Goal: Task Accomplishment & Management: Use online tool/utility

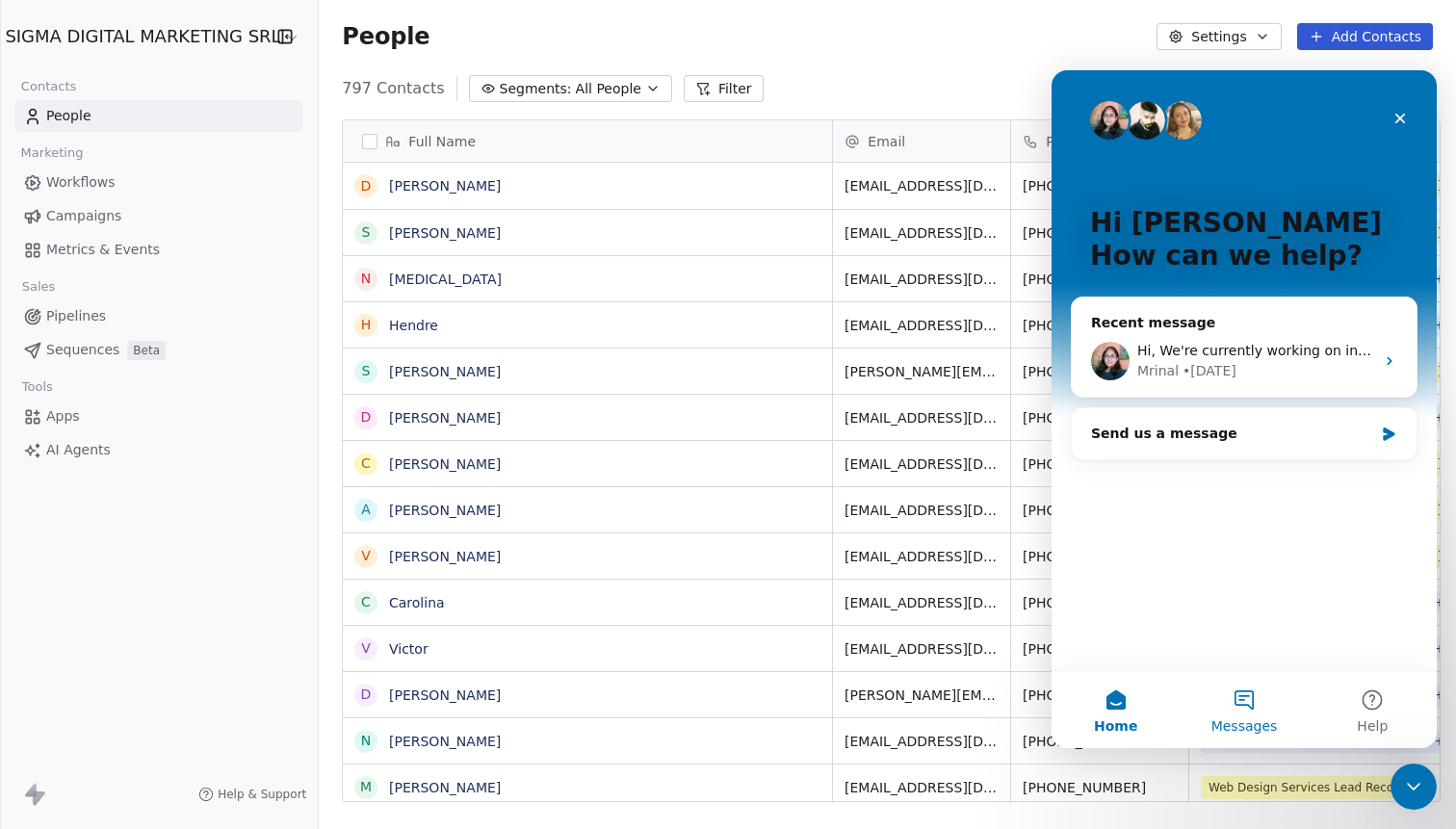
click at [1245, 702] on button "Messages" at bounding box center [1243, 709] width 128 height 77
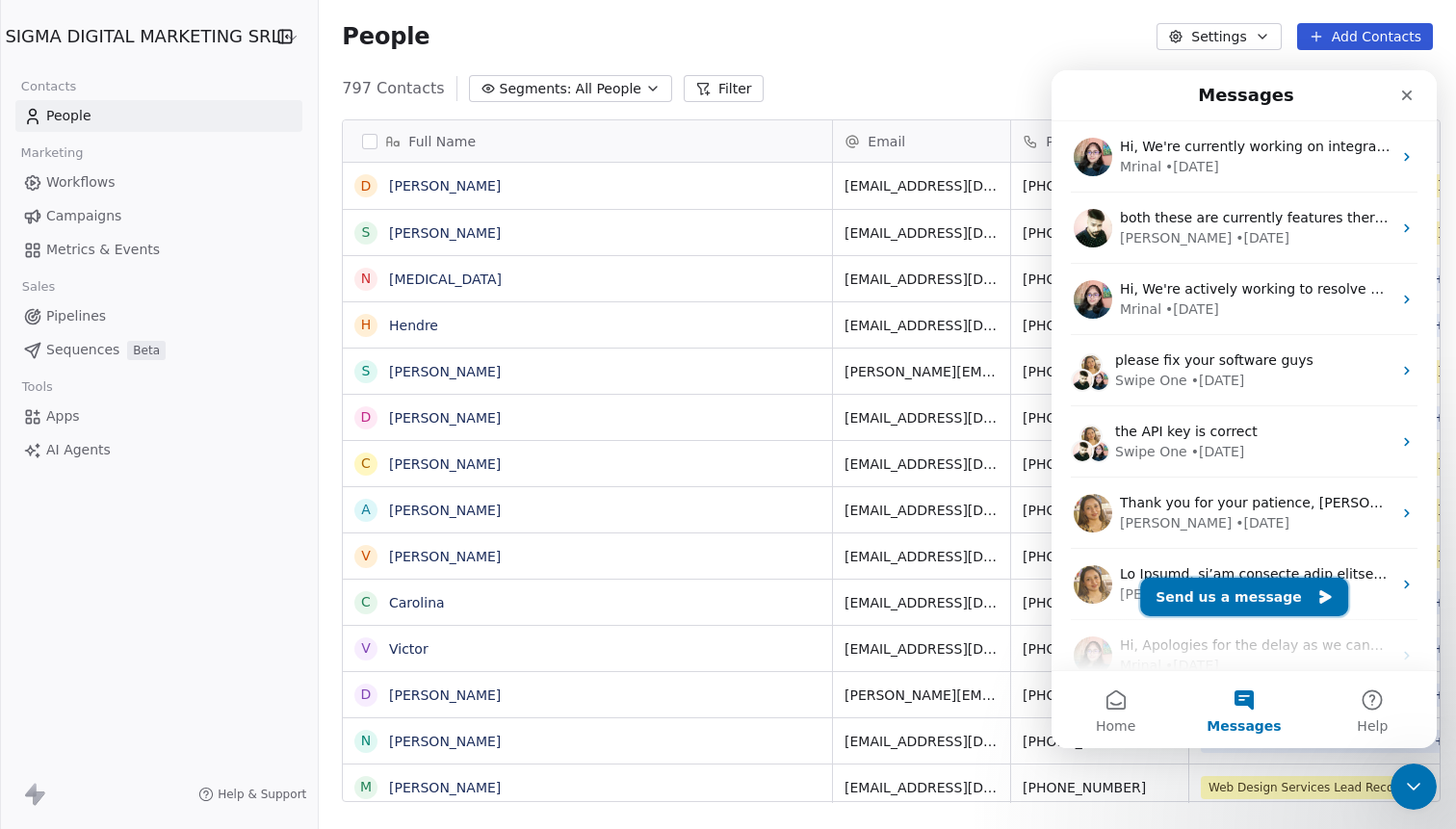
click at [1205, 594] on button "Send us a message" at bounding box center [1244, 596] width 208 height 39
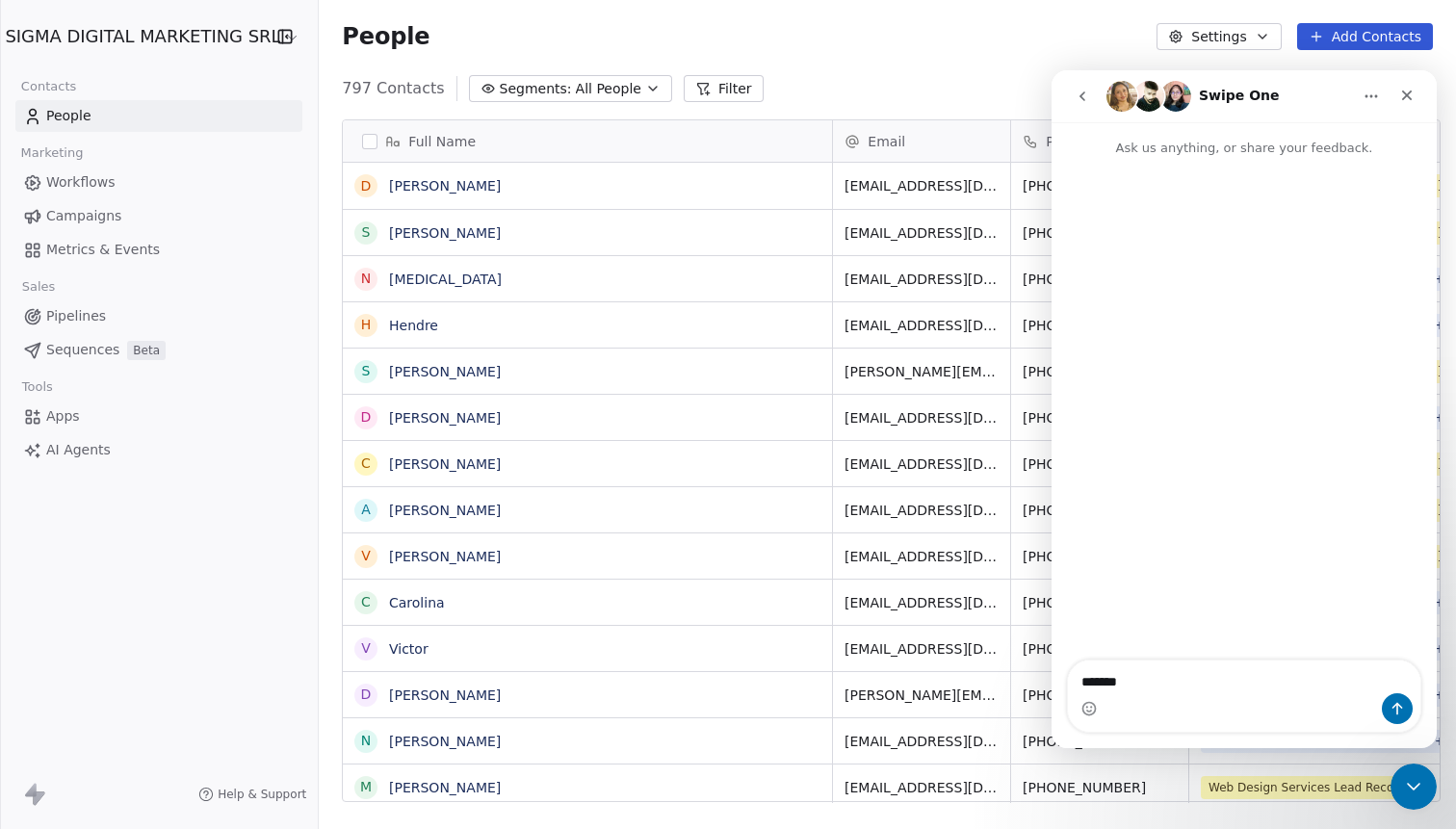
type textarea "********"
type textarea "***"
type textarea "**********"
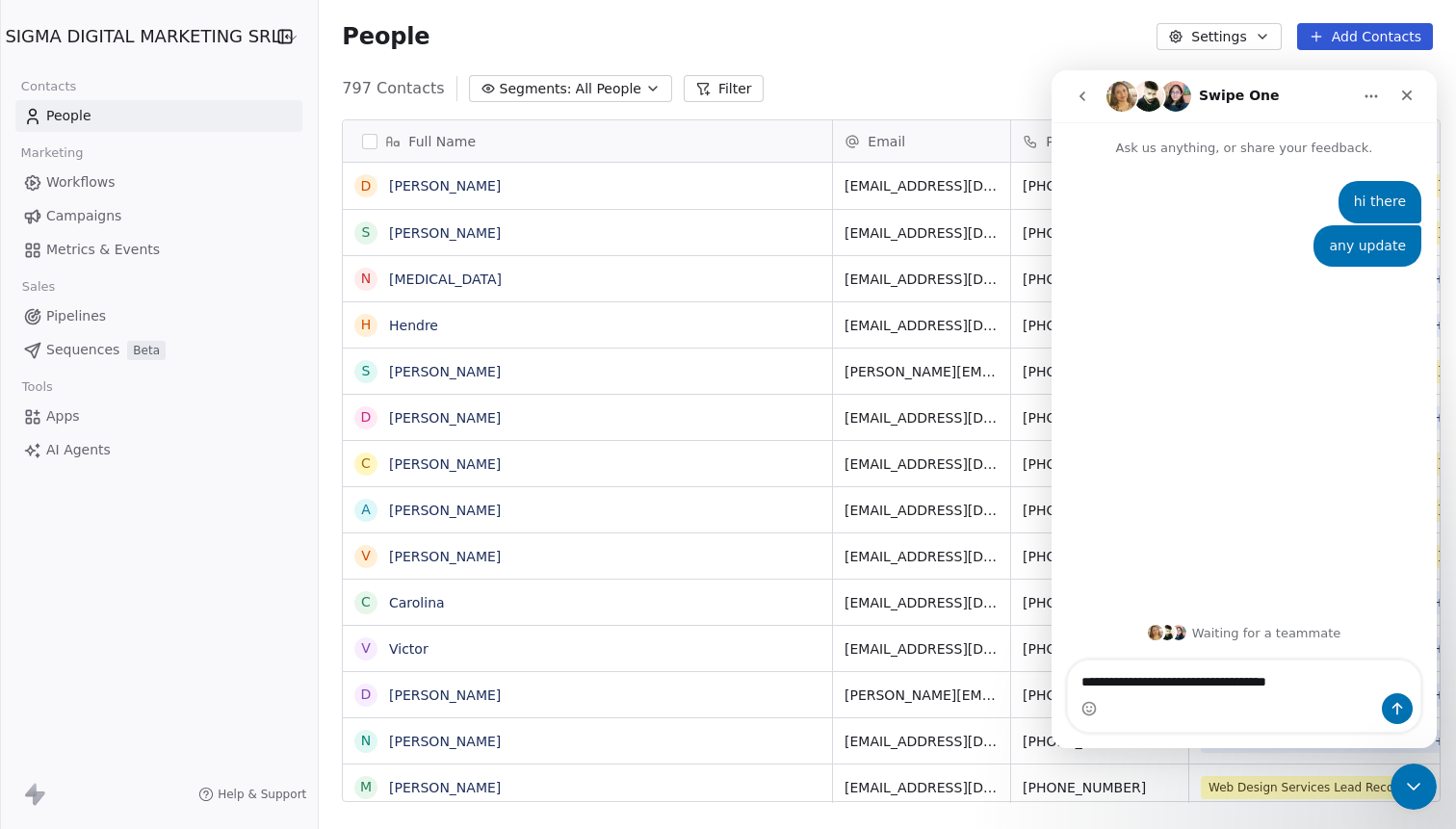
type textarea "**********"
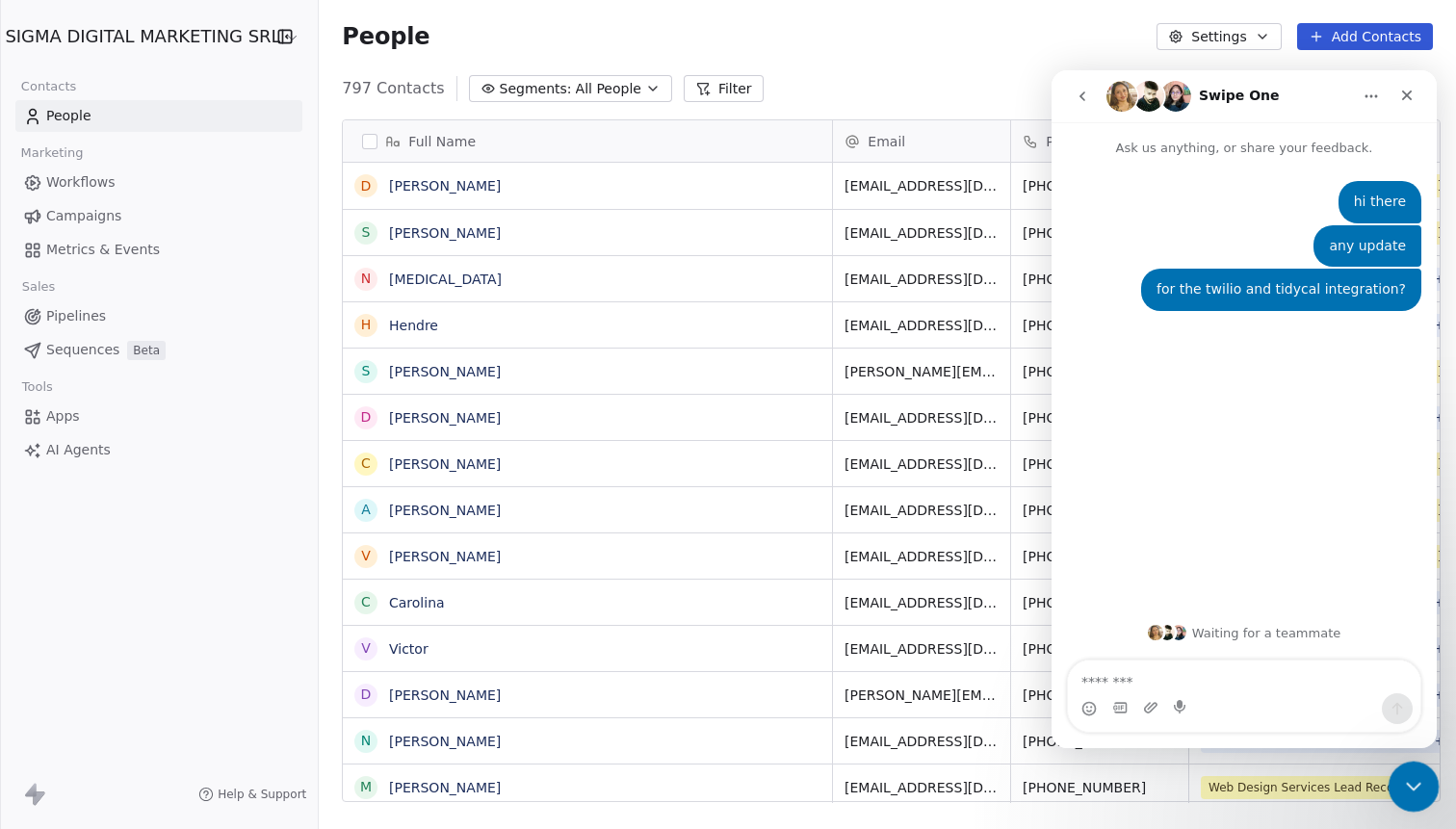
click at [1416, 791] on icon "Close Intercom Messenger" at bounding box center [1410, 783] width 23 height 23
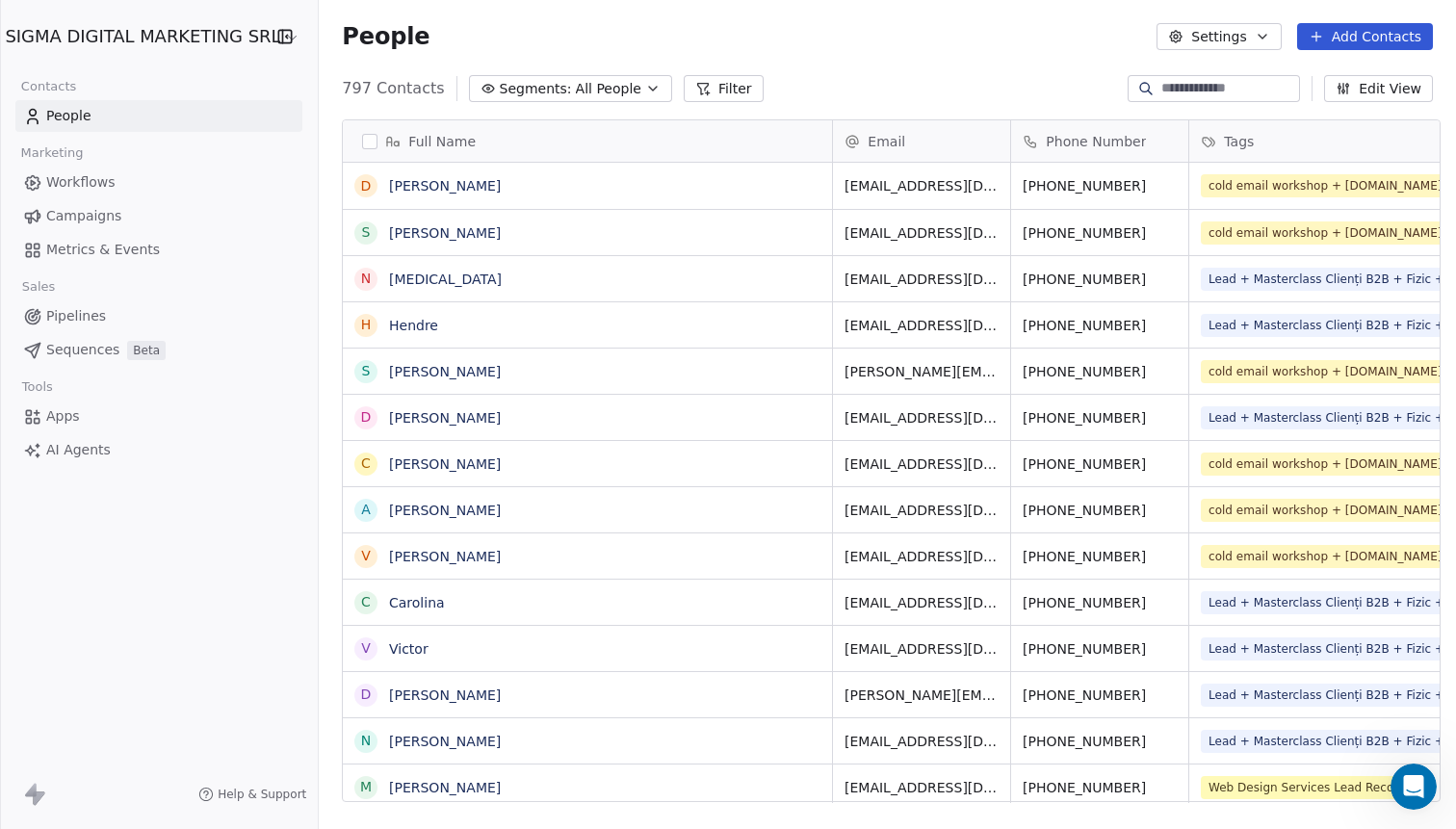
click at [137, 45] on html "SIGMA DIGITAL MARKETING SRL Contacts People Marketing Workflows Campaigns Metri…" at bounding box center [728, 414] width 1456 height 829
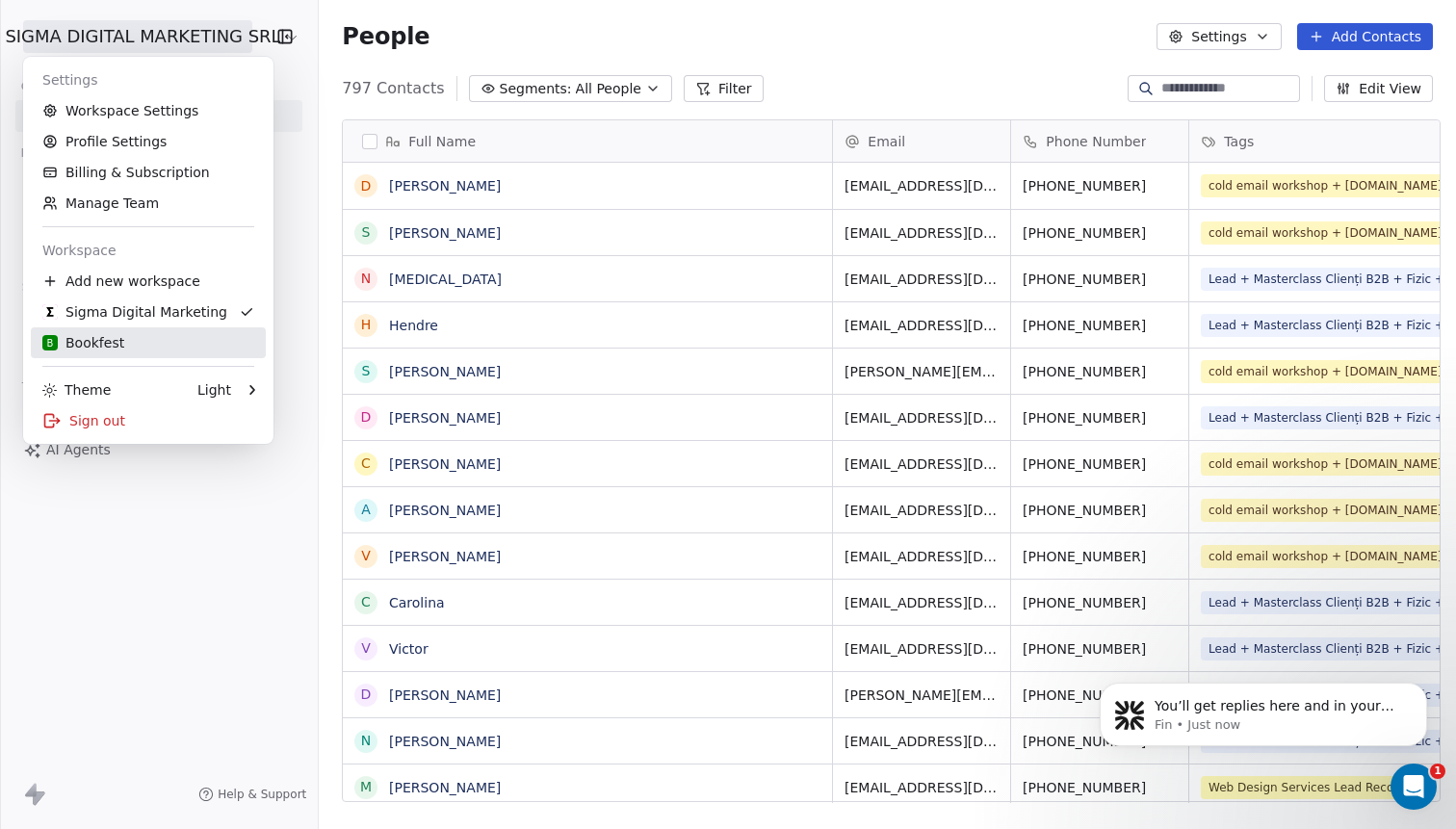
click at [126, 340] on div "B Bookfest" at bounding box center [148, 342] width 212 height 19
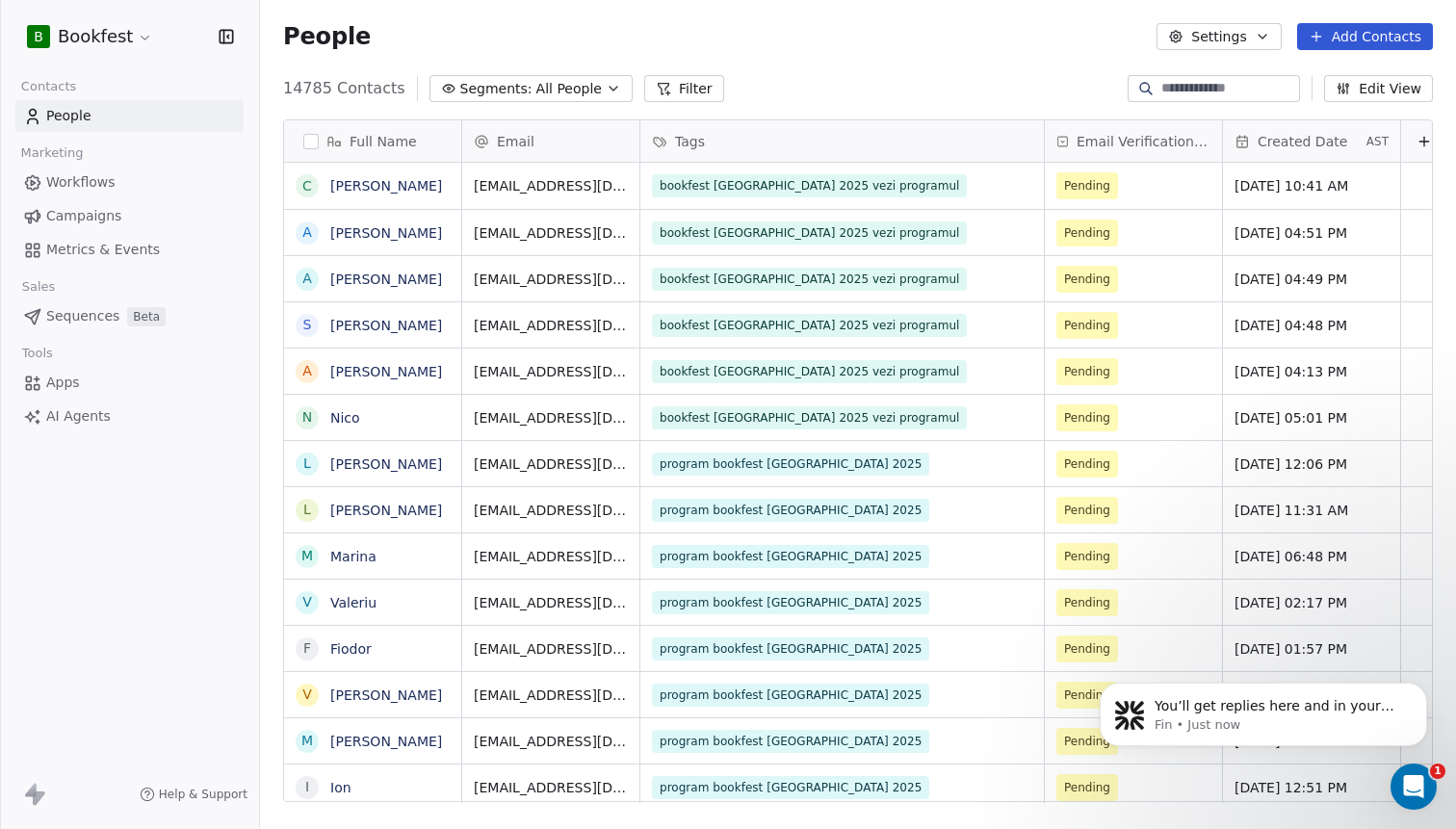
scroll to position [728, 1196]
click at [1411, 771] on icon "Open Intercom Messenger" at bounding box center [1411, 784] width 32 height 32
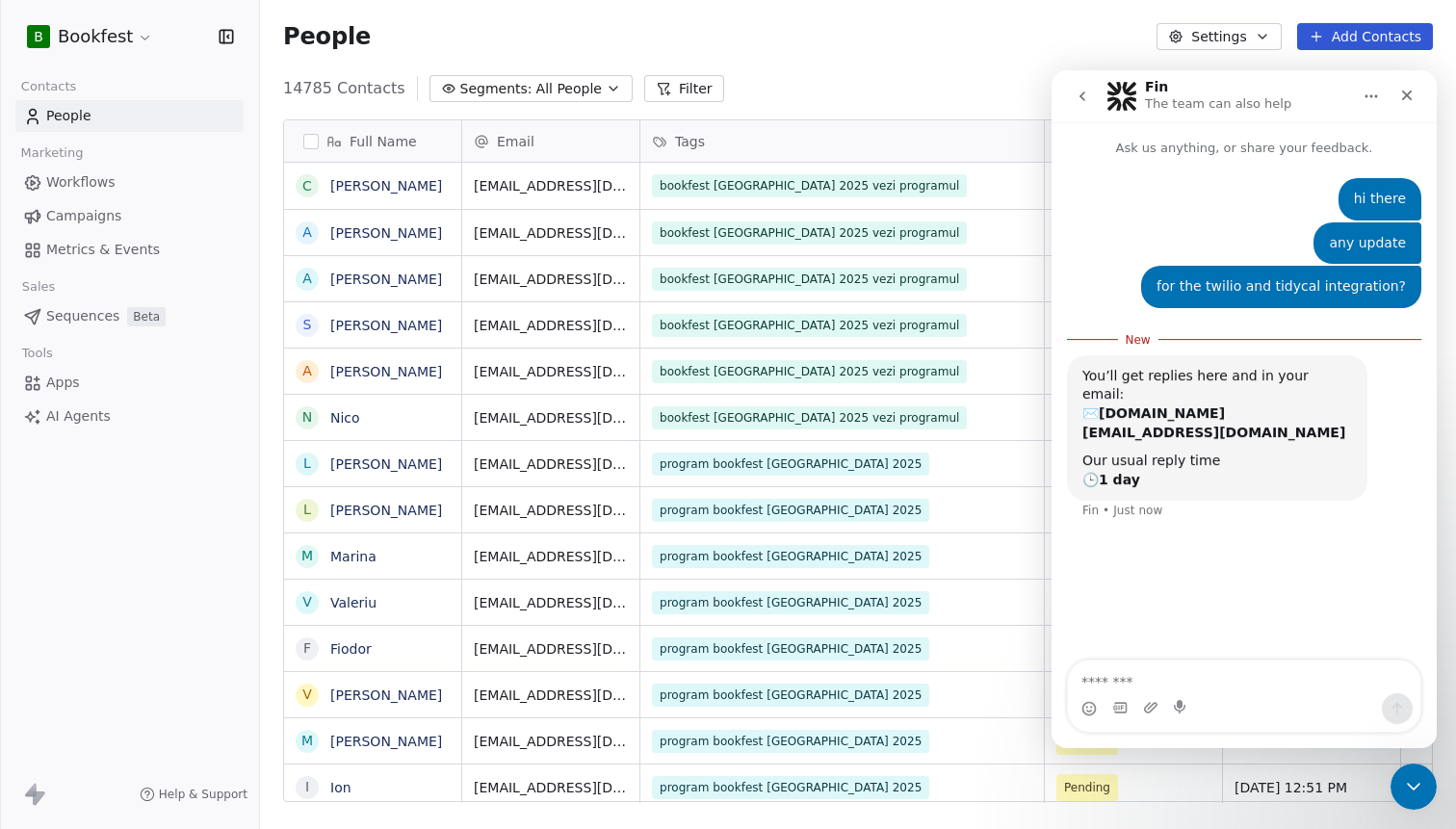
scroll to position [3, 0]
click at [1412, 793] on icon "Close Intercom Messenger" at bounding box center [1410, 783] width 23 height 23
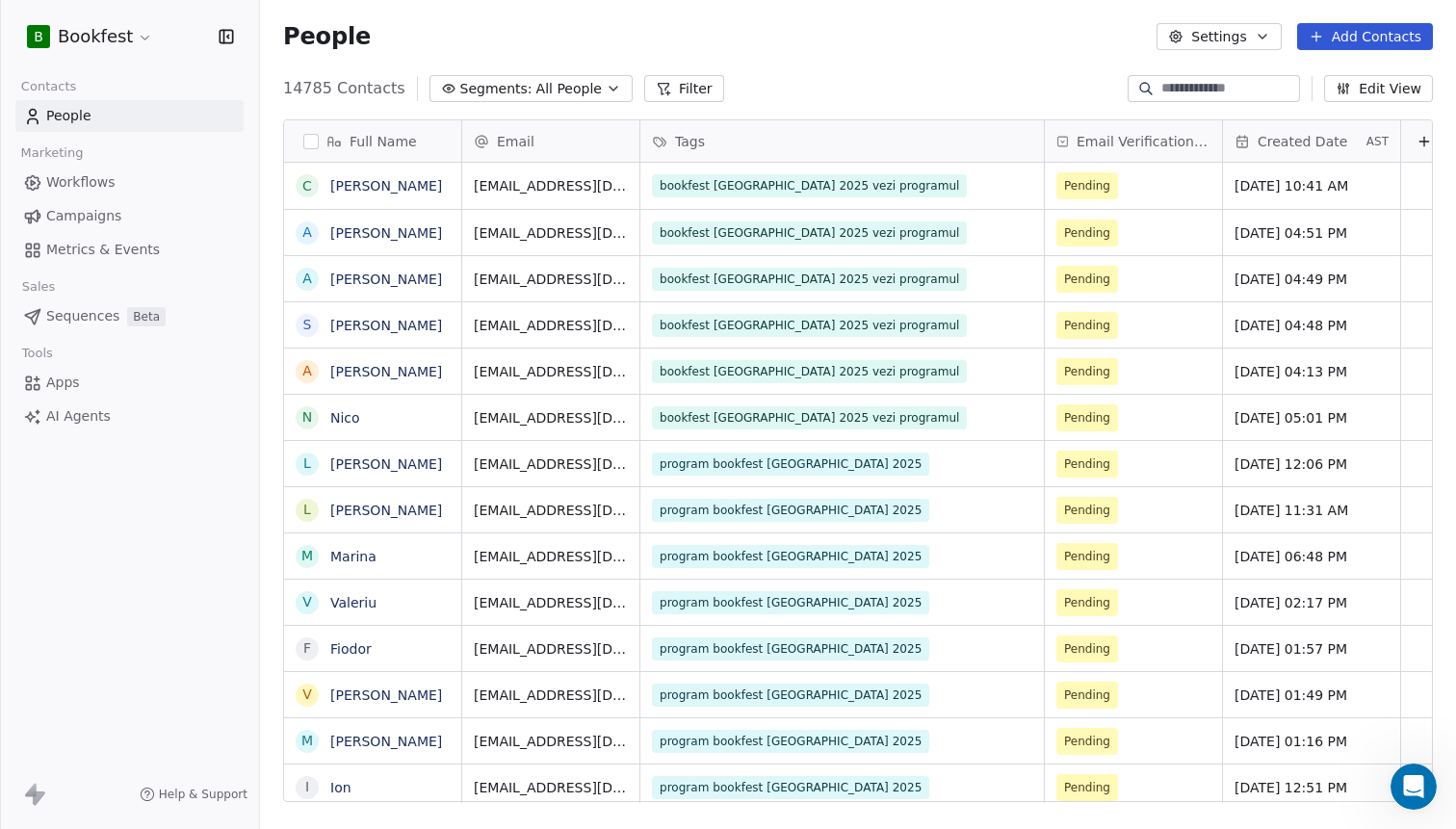
click at [40, 793] on icon at bounding box center [40, 797] width 12 height 13
click at [73, 116] on span "People" at bounding box center [68, 116] width 45 height 20
click at [66, 379] on span "Apps" at bounding box center [63, 383] width 34 height 20
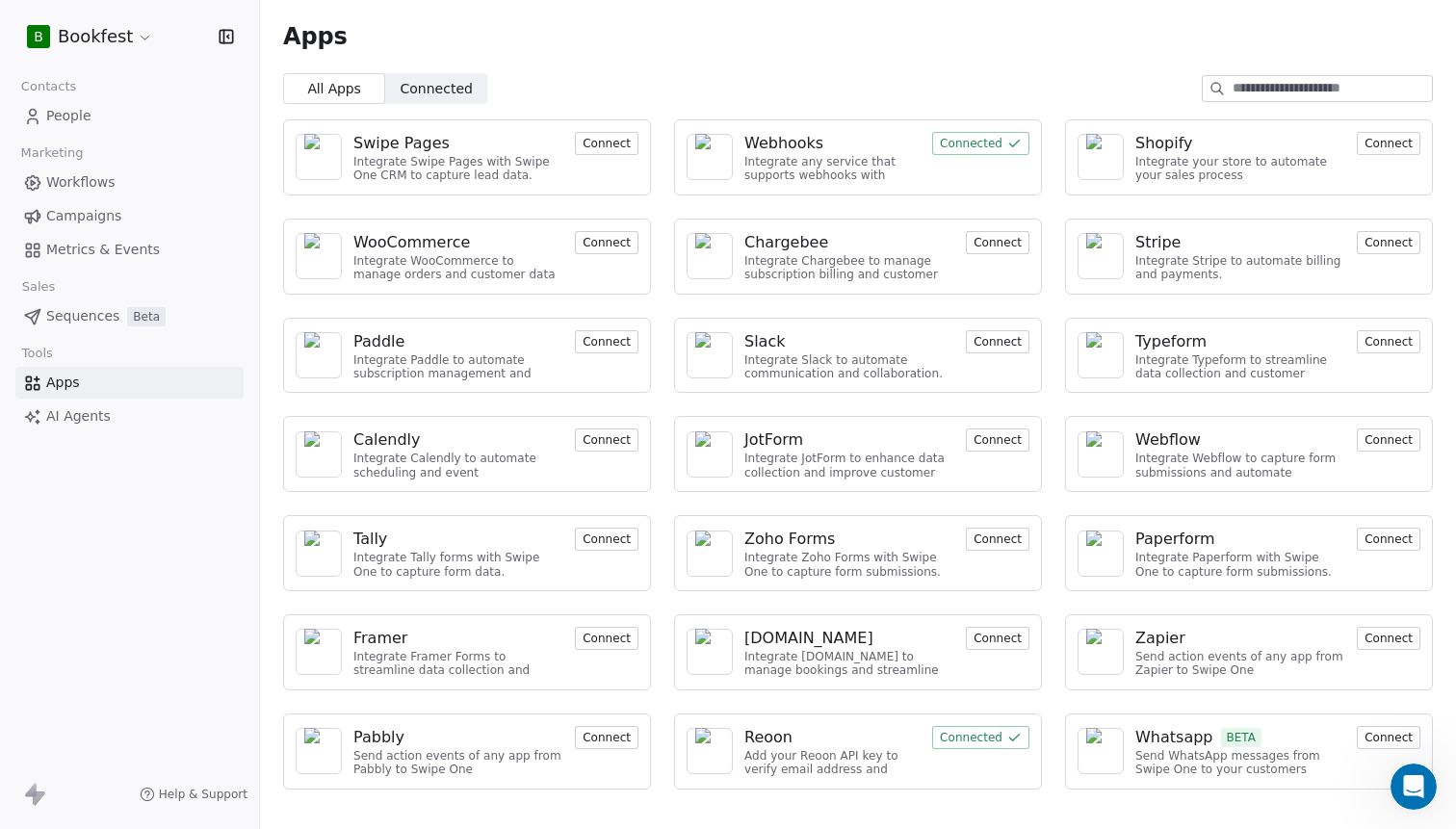
click at [878, 179] on div "Integrate any service that supports webhooks with Swipe One to capture and auto…" at bounding box center [832, 169] width 176 height 28
click at [768, 148] on div "Webhooks" at bounding box center [783, 143] width 79 height 23
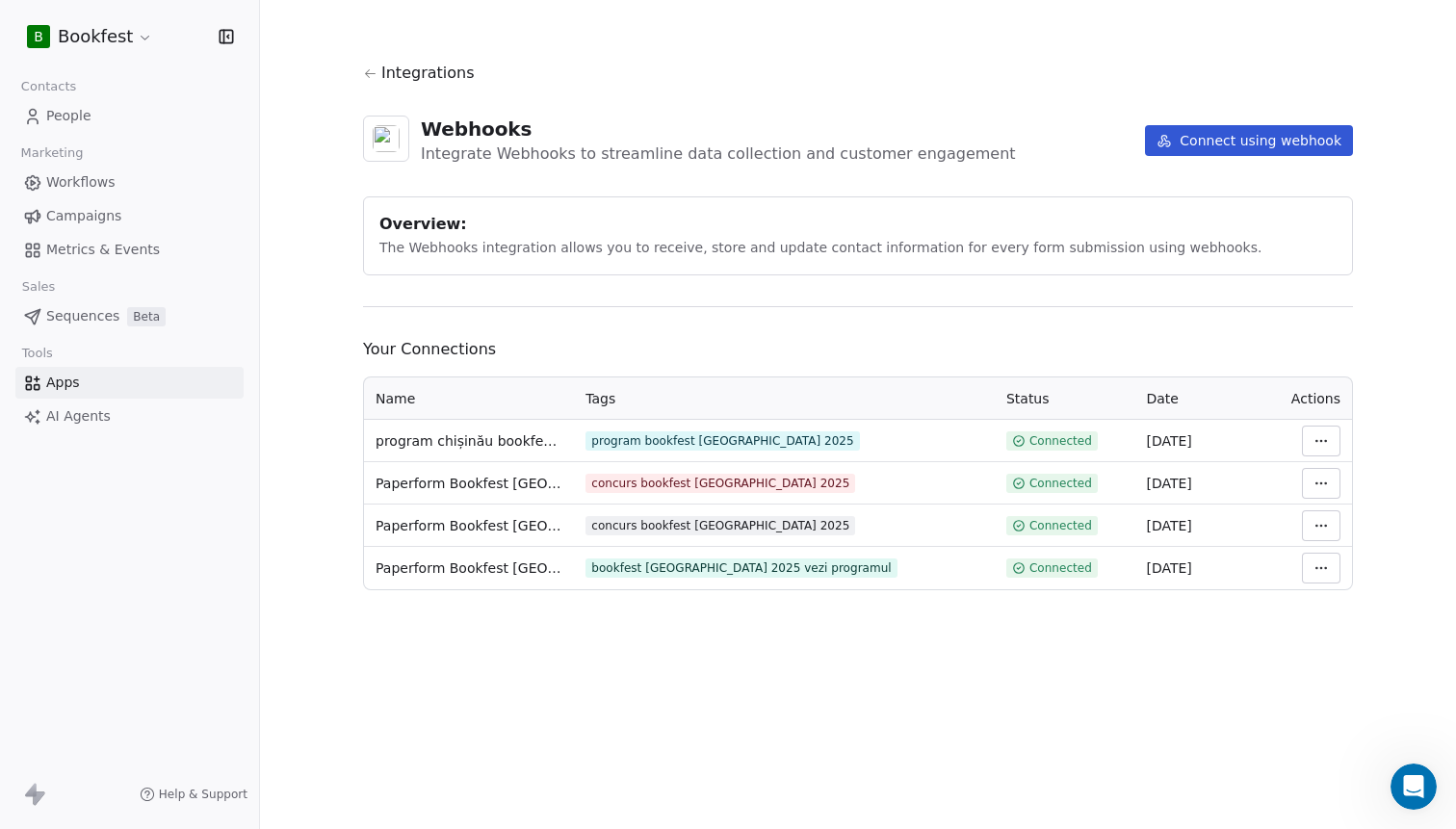
click at [694, 442] on div "program bookfest [GEOGRAPHIC_DATA] 2025" at bounding box center [723, 440] width 262 height 15
click at [1210, 336] on div "Integrations Webhooks Integrate Webhooks to streamline data collection and cust…" at bounding box center [857, 326] width 990 height 528
click at [1218, 143] on button "Connect using webhook" at bounding box center [1249, 140] width 208 height 31
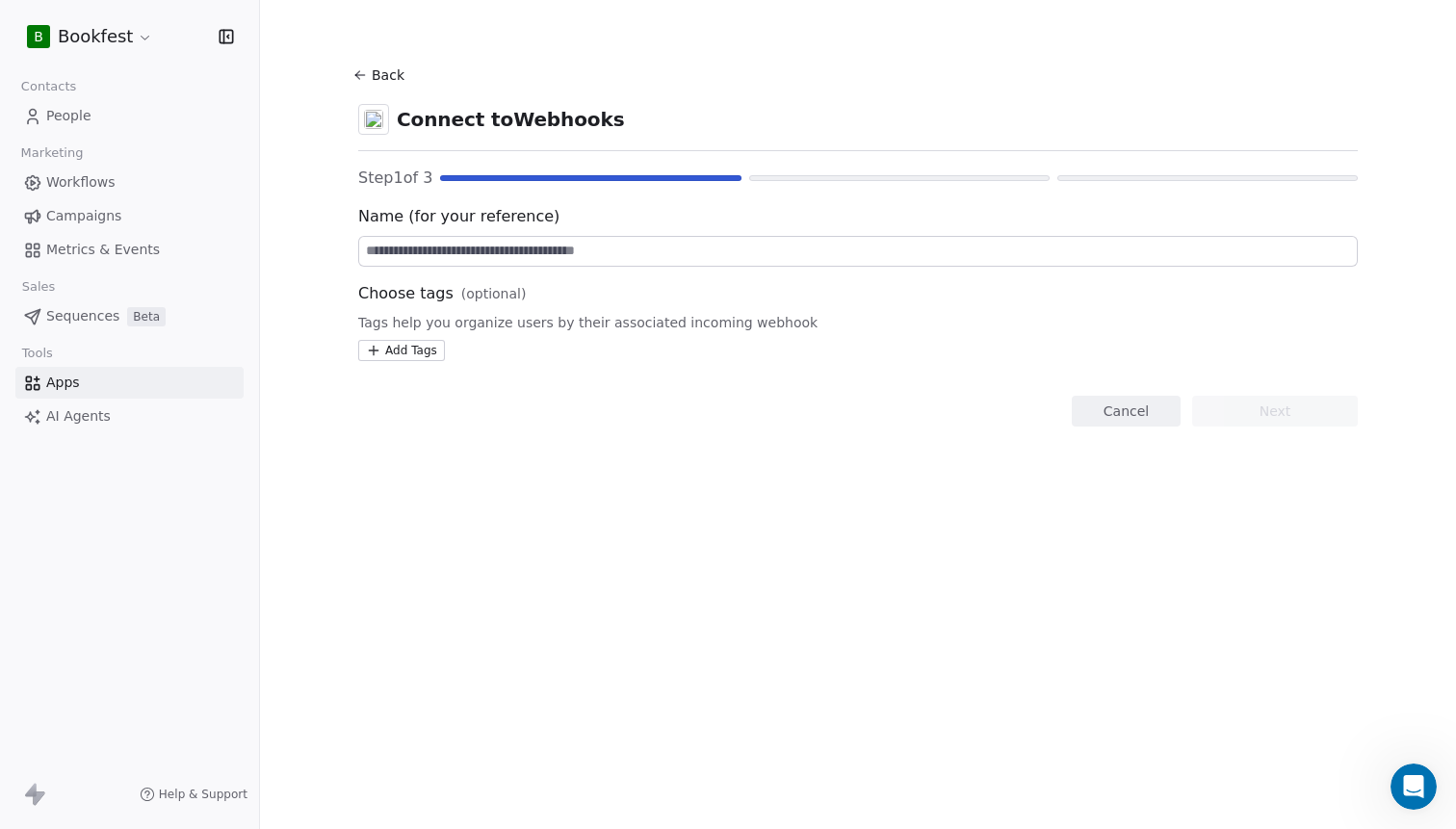
click at [670, 233] on div "Name (for your reference)" at bounding box center [857, 236] width 999 height 62
click at [630, 254] on input at bounding box center [857, 251] width 997 height 29
click at [427, 358] on html "B Bookfest Contacts People Marketing Workflows Campaigns Metrics & Events Sales…" at bounding box center [728, 414] width 1456 height 829
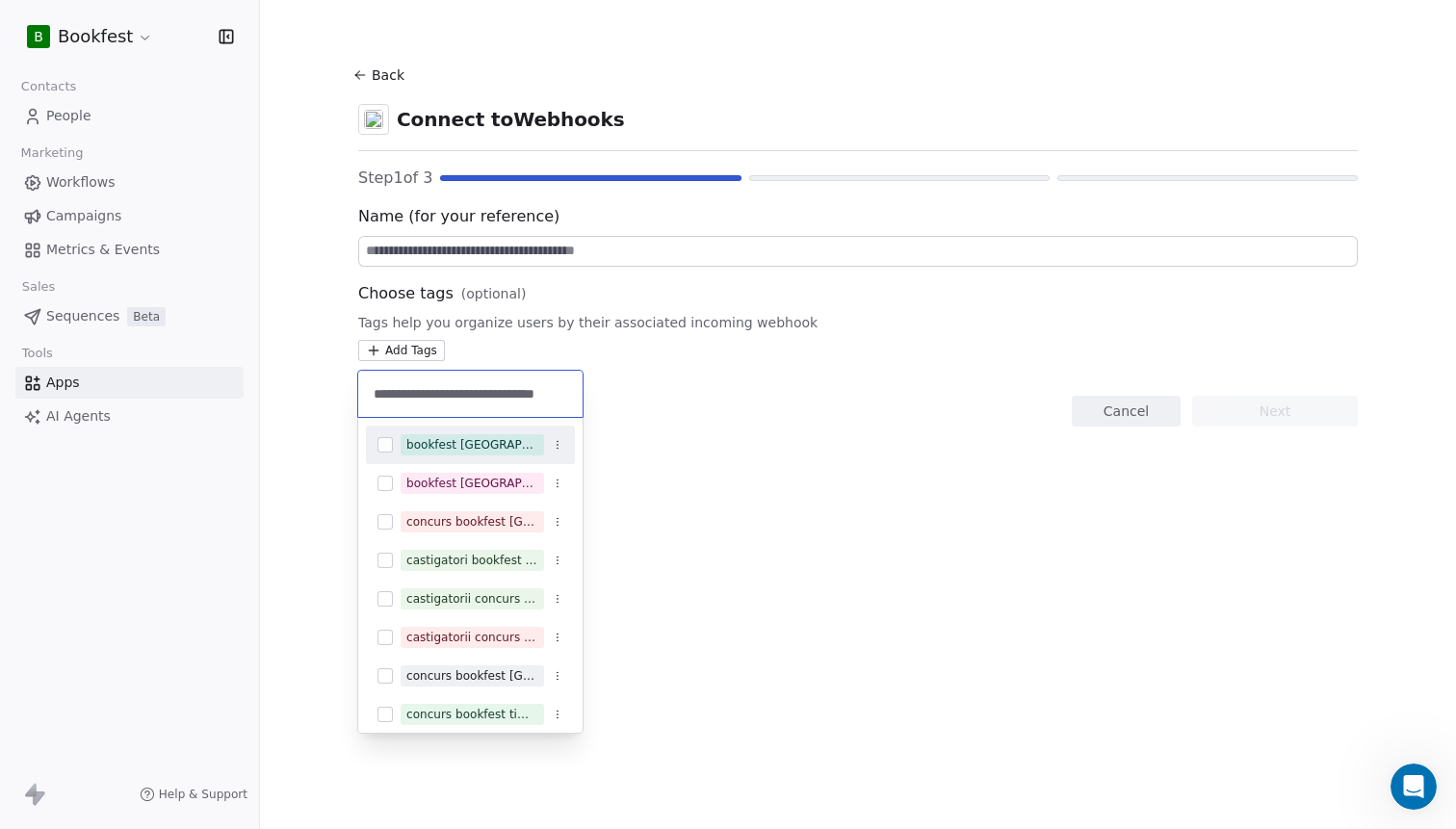
scroll to position [0, 33]
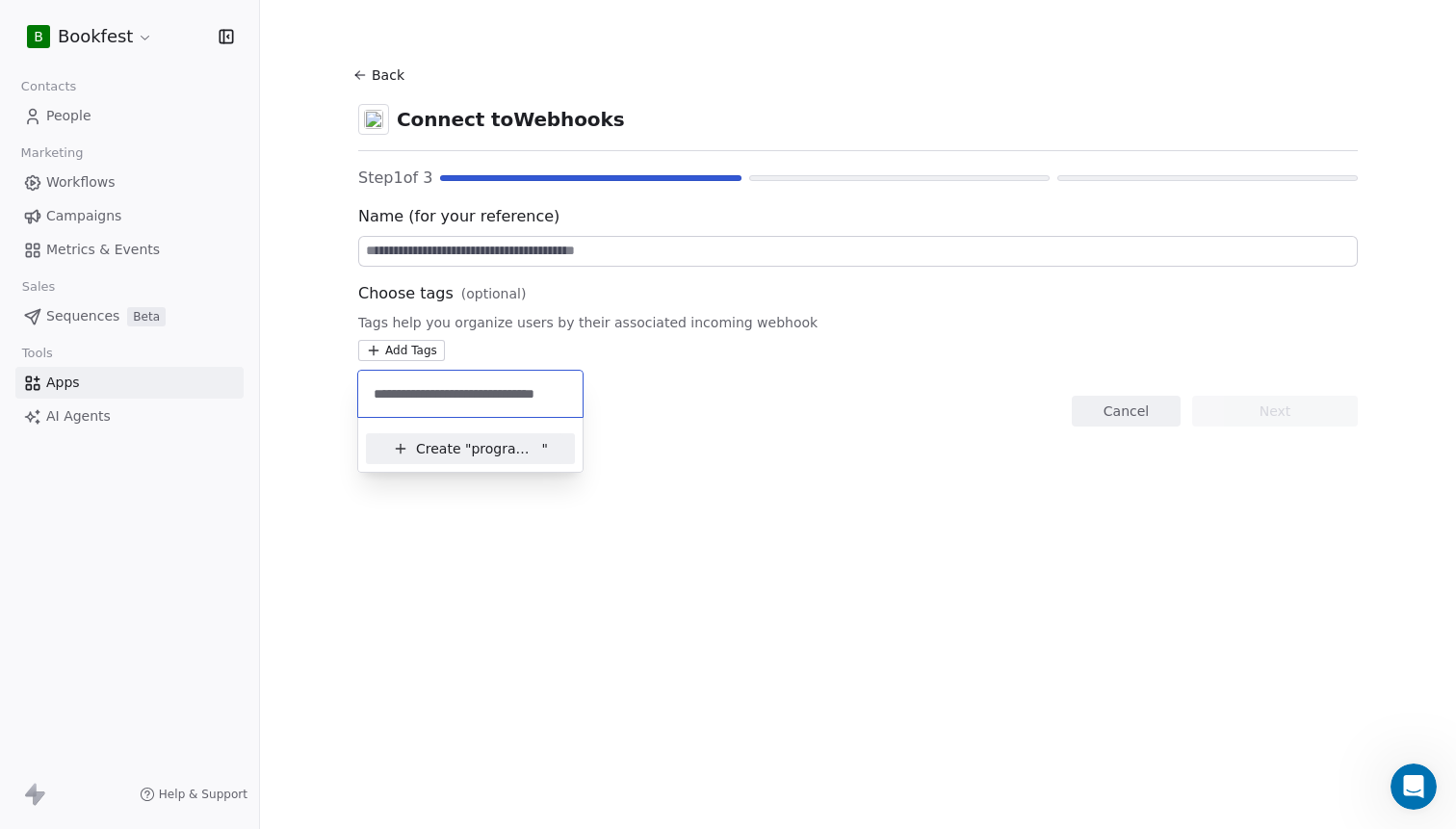
type input "**********"
click at [468, 441] on span "Create "" at bounding box center [443, 448] width 55 height 20
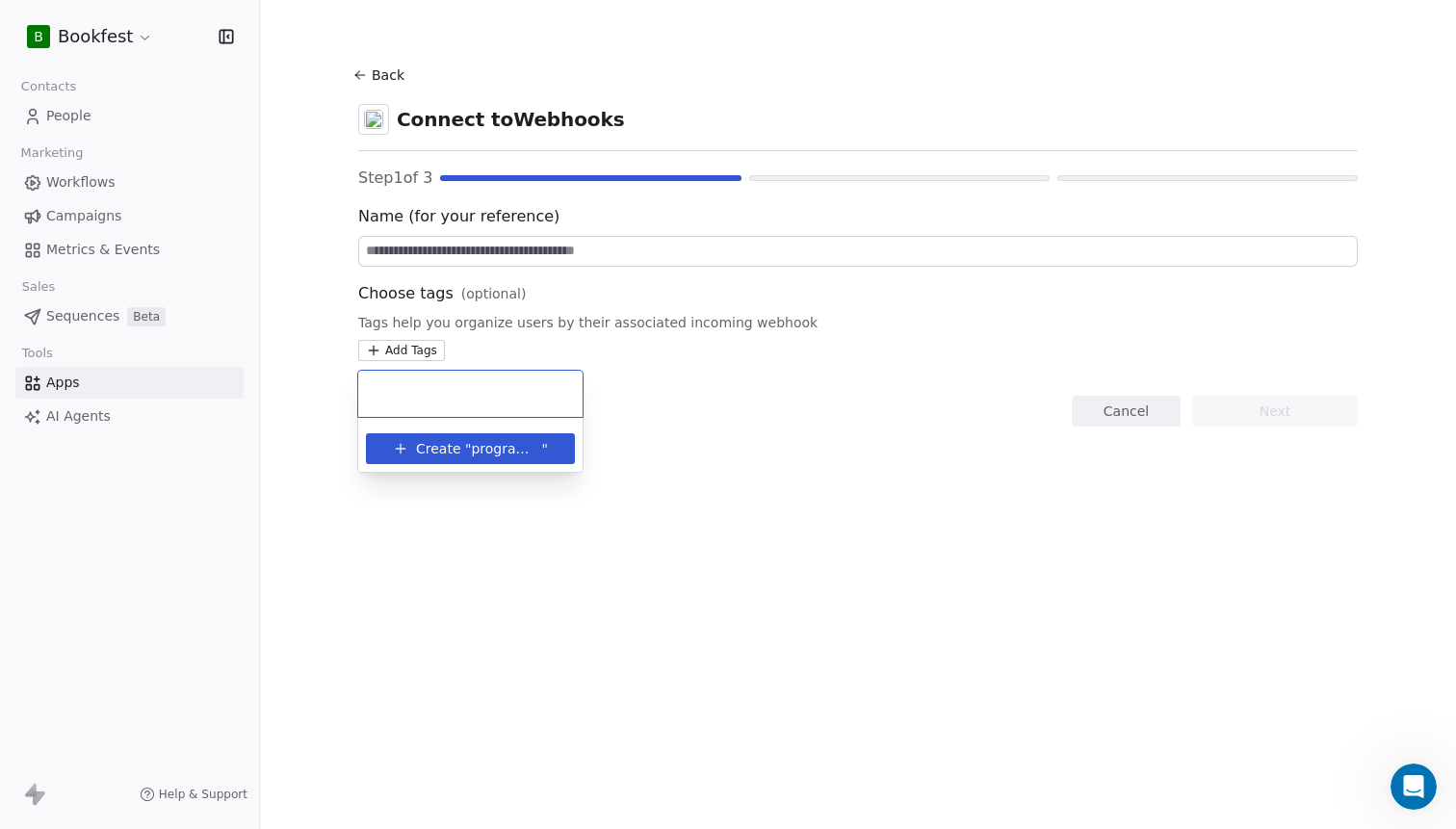
scroll to position [0, 0]
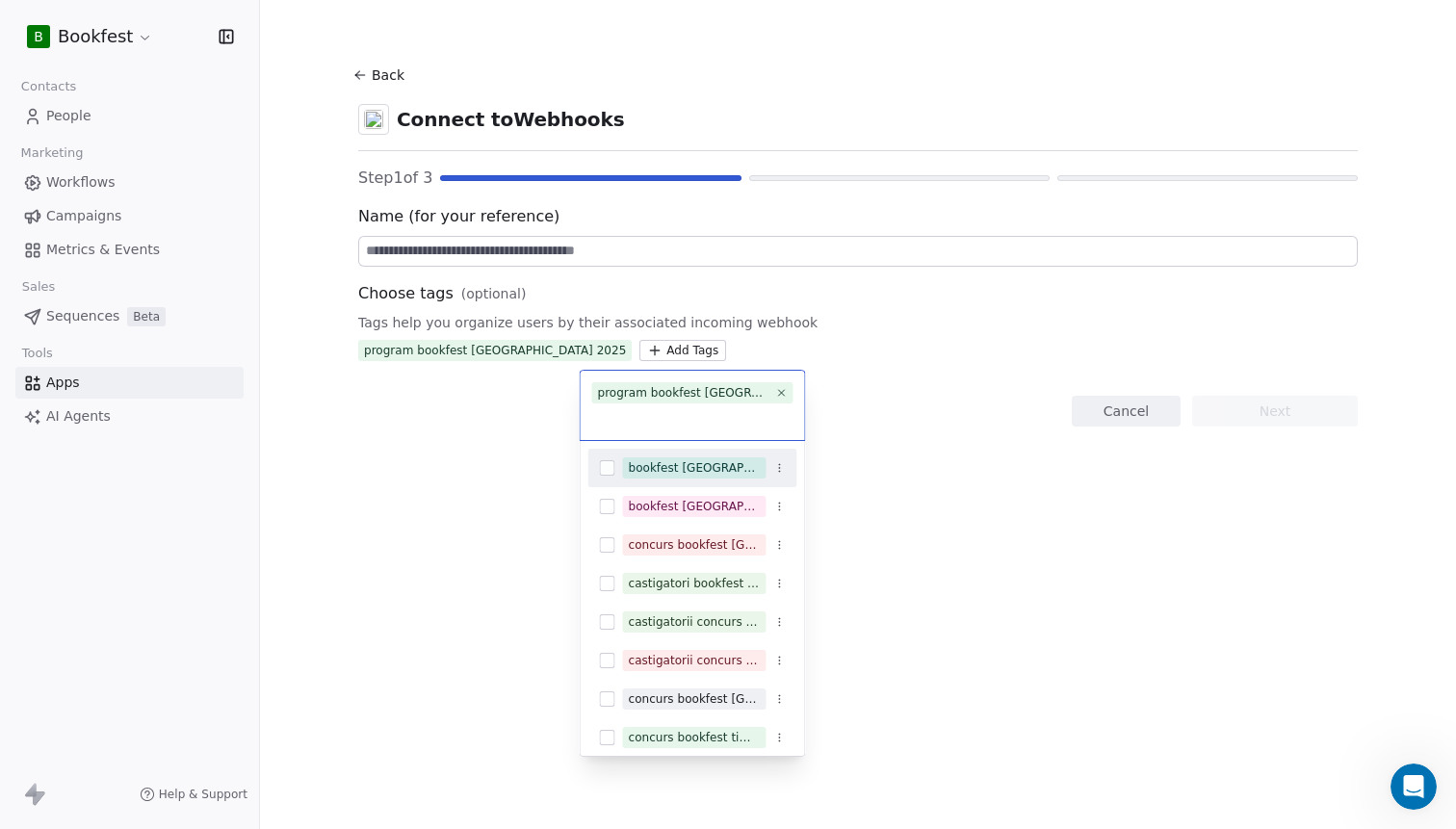
click at [1082, 497] on html "B Bookfest Contacts People Marketing Workflows Campaigns Metrics & Events Sales…" at bounding box center [728, 414] width 1456 height 829
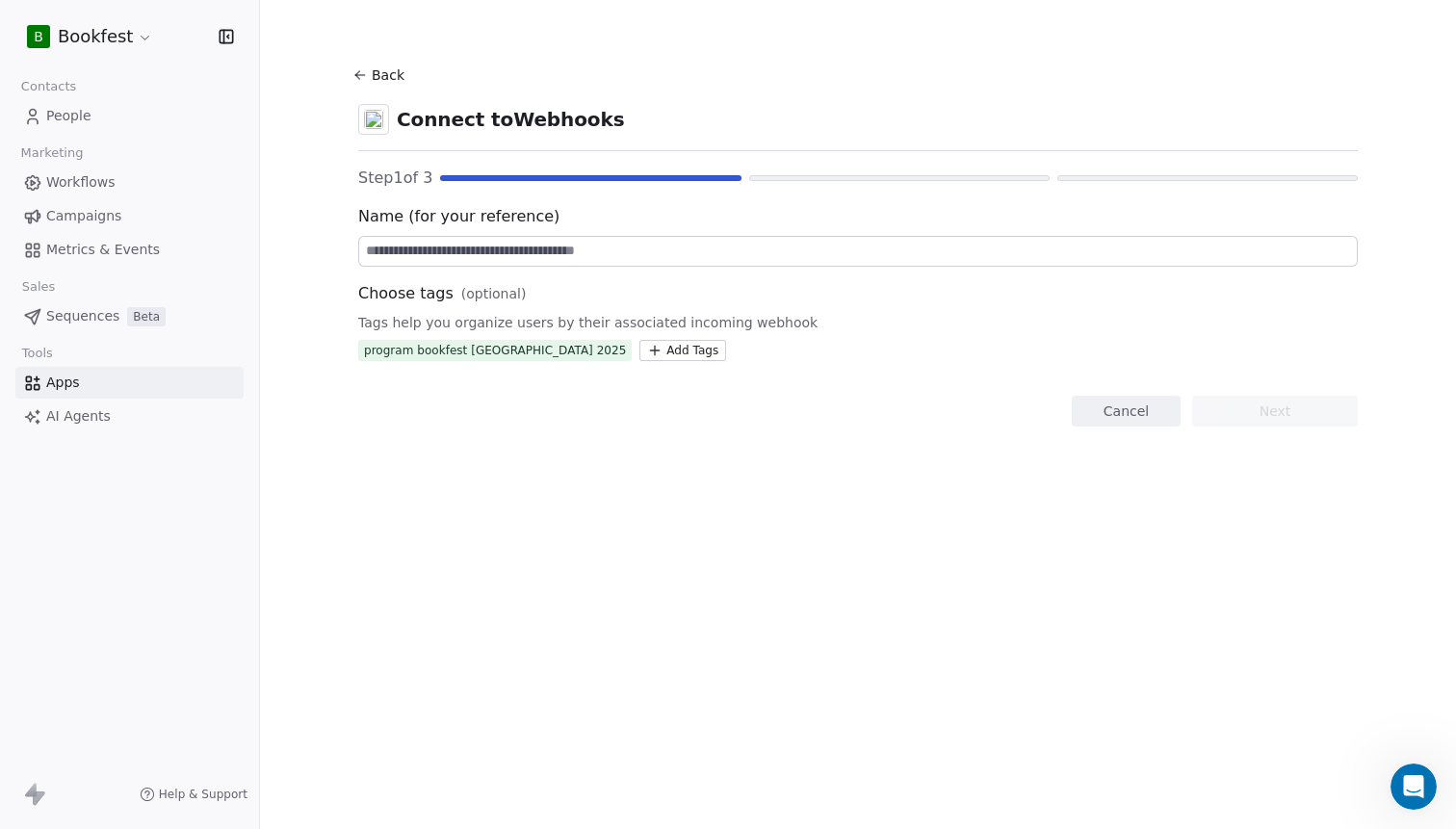
click at [860, 248] on input at bounding box center [857, 251] width 997 height 29
paste input "**********"
type input "**********"
click at [1284, 408] on button "Next" at bounding box center [1275, 411] width 166 height 31
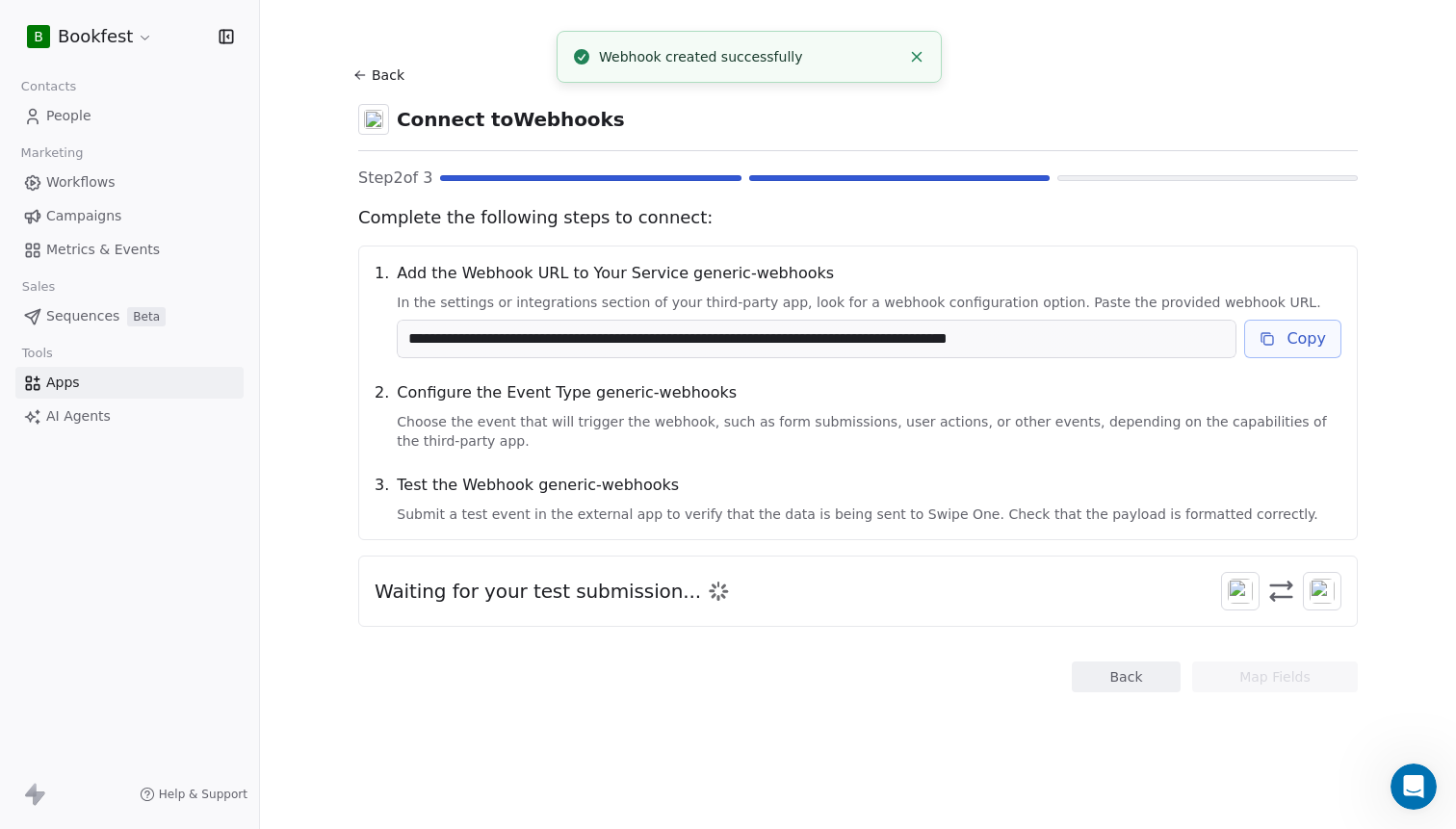
click at [1297, 336] on button "Copy" at bounding box center [1292, 339] width 97 height 39
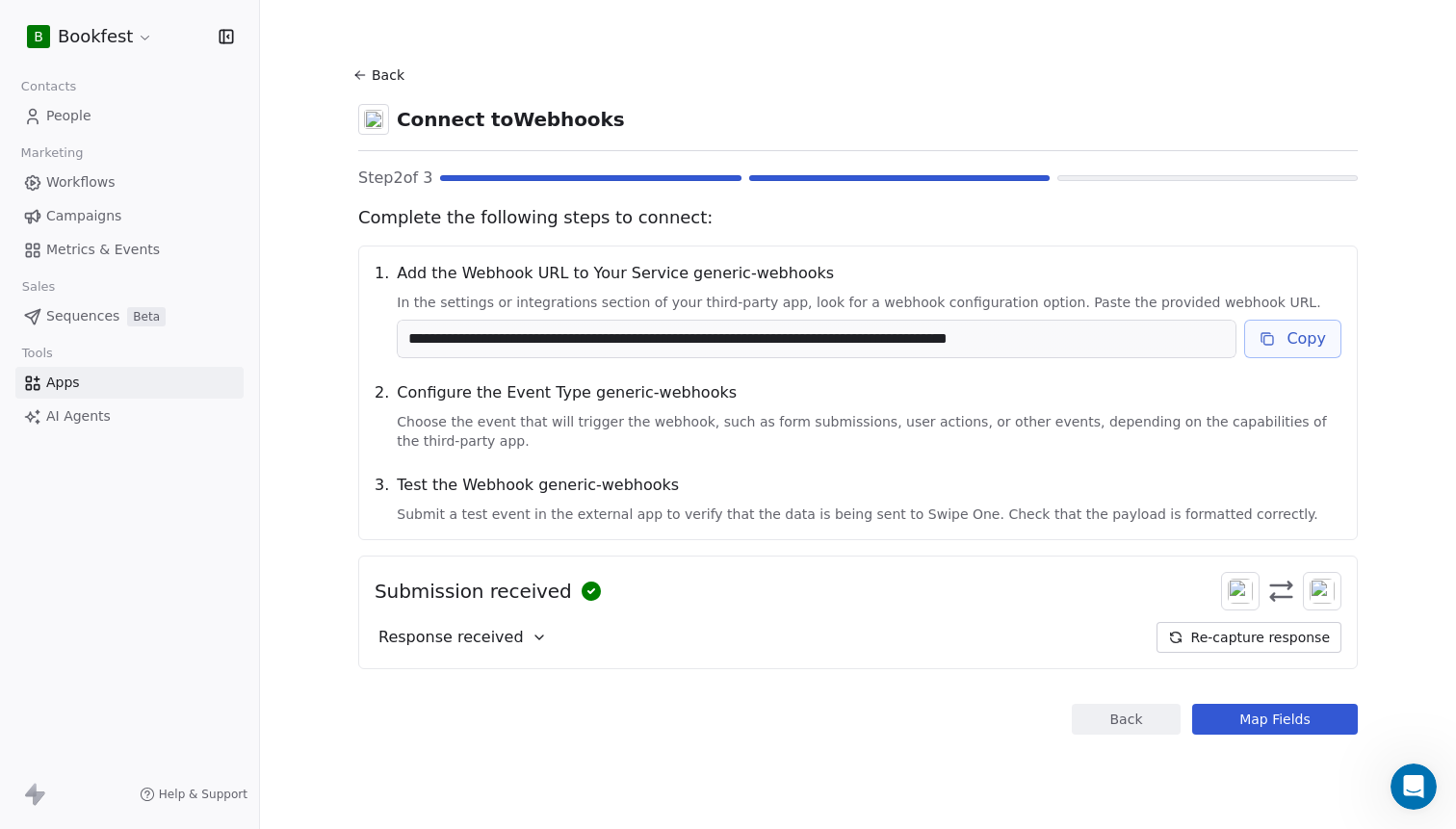
click at [1268, 722] on button "Map Fields" at bounding box center [1275, 718] width 166 height 31
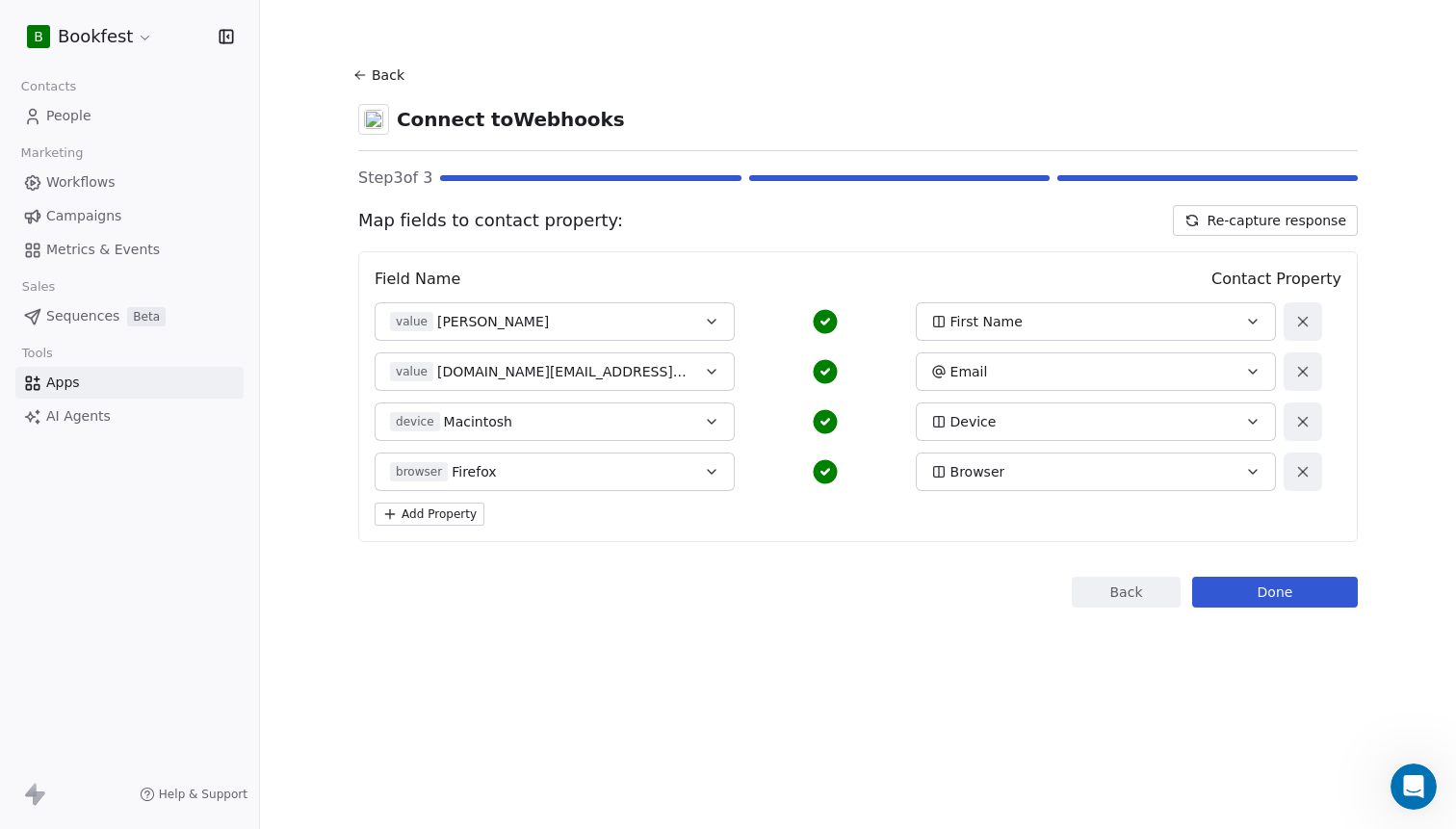
click at [1271, 603] on button "Done" at bounding box center [1275, 591] width 166 height 31
